Goal: Task Accomplishment & Management: Complete application form

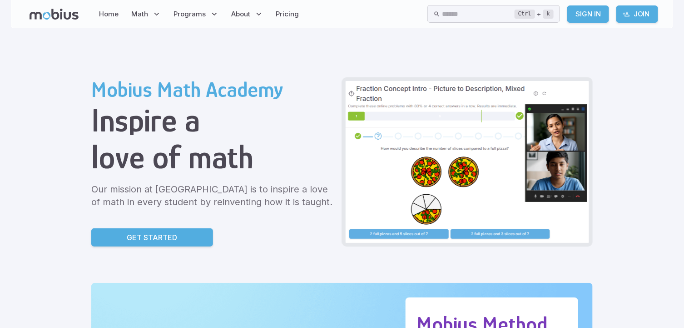
click at [181, 232] on link "Get Started" at bounding box center [152, 237] width 122 height 18
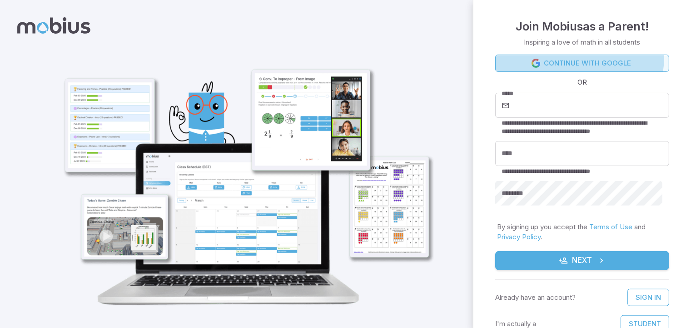
click at [578, 58] on link "Continue with Google" at bounding box center [582, 63] width 174 height 17
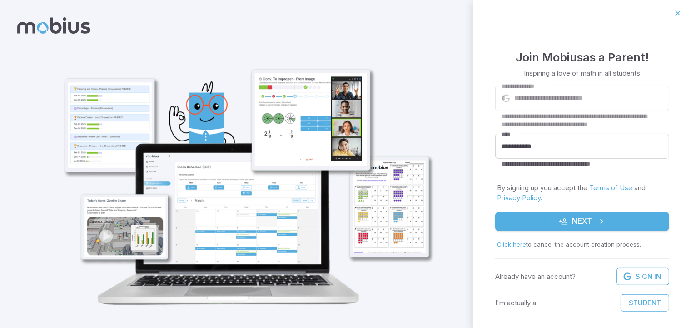
click at [561, 217] on icon "submit" at bounding box center [563, 221] width 9 height 9
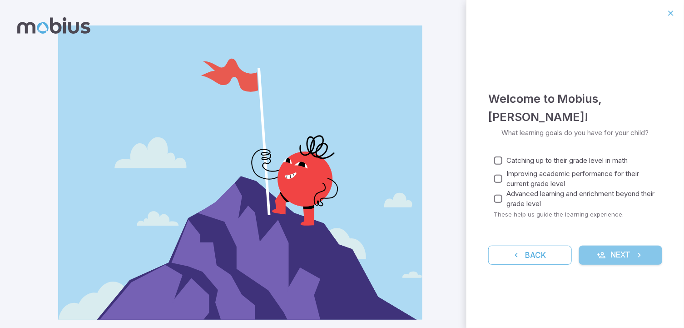
click at [637, 250] on icon "submit" at bounding box center [639, 254] width 9 height 9
click at [632, 256] on button "Next" at bounding box center [621, 254] width 84 height 19
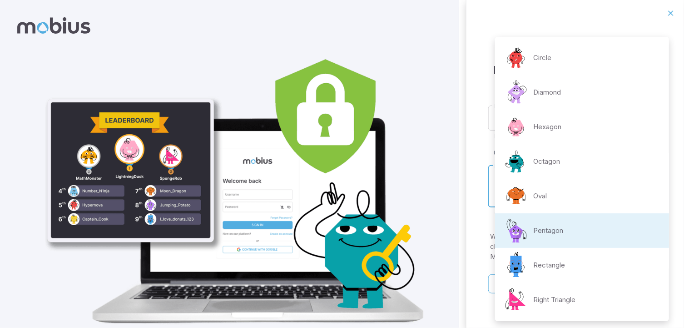
click at [585, 193] on body "**********" at bounding box center [342, 179] width 684 height 359
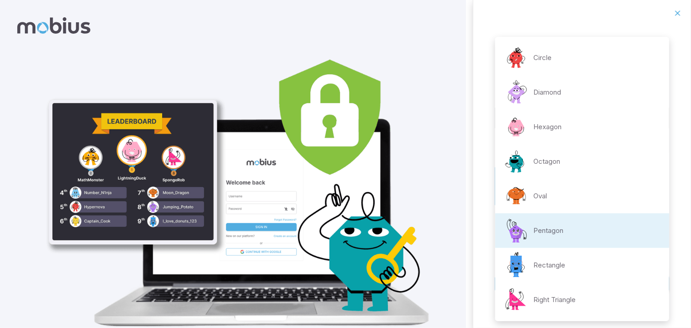
click at [458, 235] on div at bounding box center [345, 164] width 691 height 328
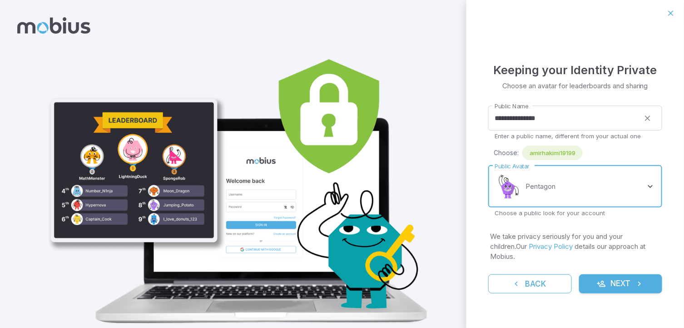
click at [613, 277] on button "Next" at bounding box center [621, 283] width 84 height 19
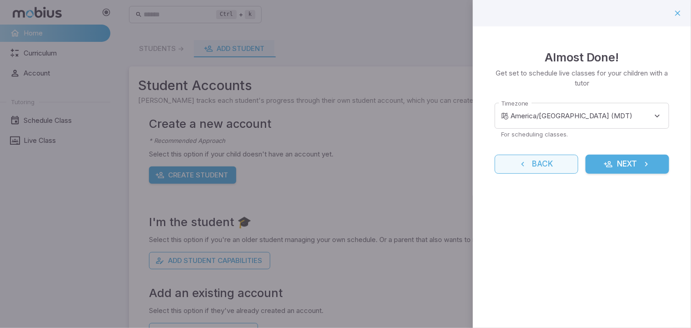
click at [536, 166] on button "Back" at bounding box center [537, 164] width 84 height 19
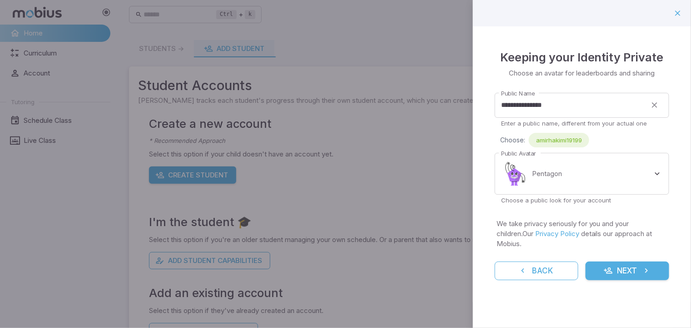
click at [627, 261] on button "Next" at bounding box center [628, 270] width 84 height 19
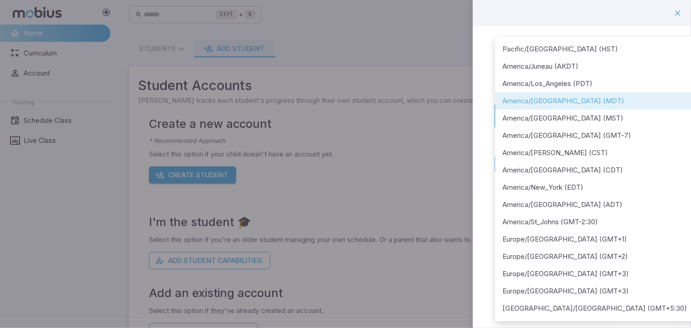
click at [615, 124] on body "**********" at bounding box center [345, 180] width 691 height 360
click at [443, 136] on div at bounding box center [345, 164] width 691 height 328
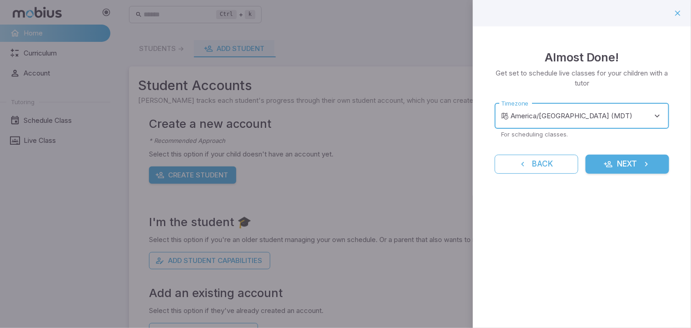
click at [644, 167] on icon "submit" at bounding box center [646, 164] width 9 height 9
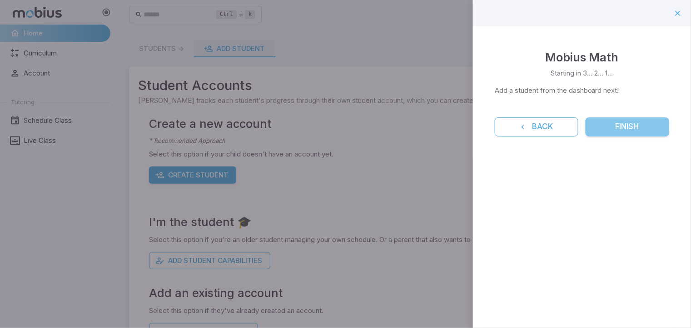
click at [634, 132] on button "Finish" at bounding box center [628, 126] width 84 height 19
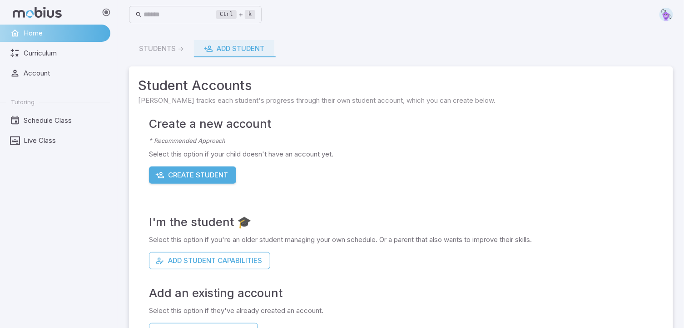
scroll to position [31, 0]
